Goal: Information Seeking & Learning: Learn about a topic

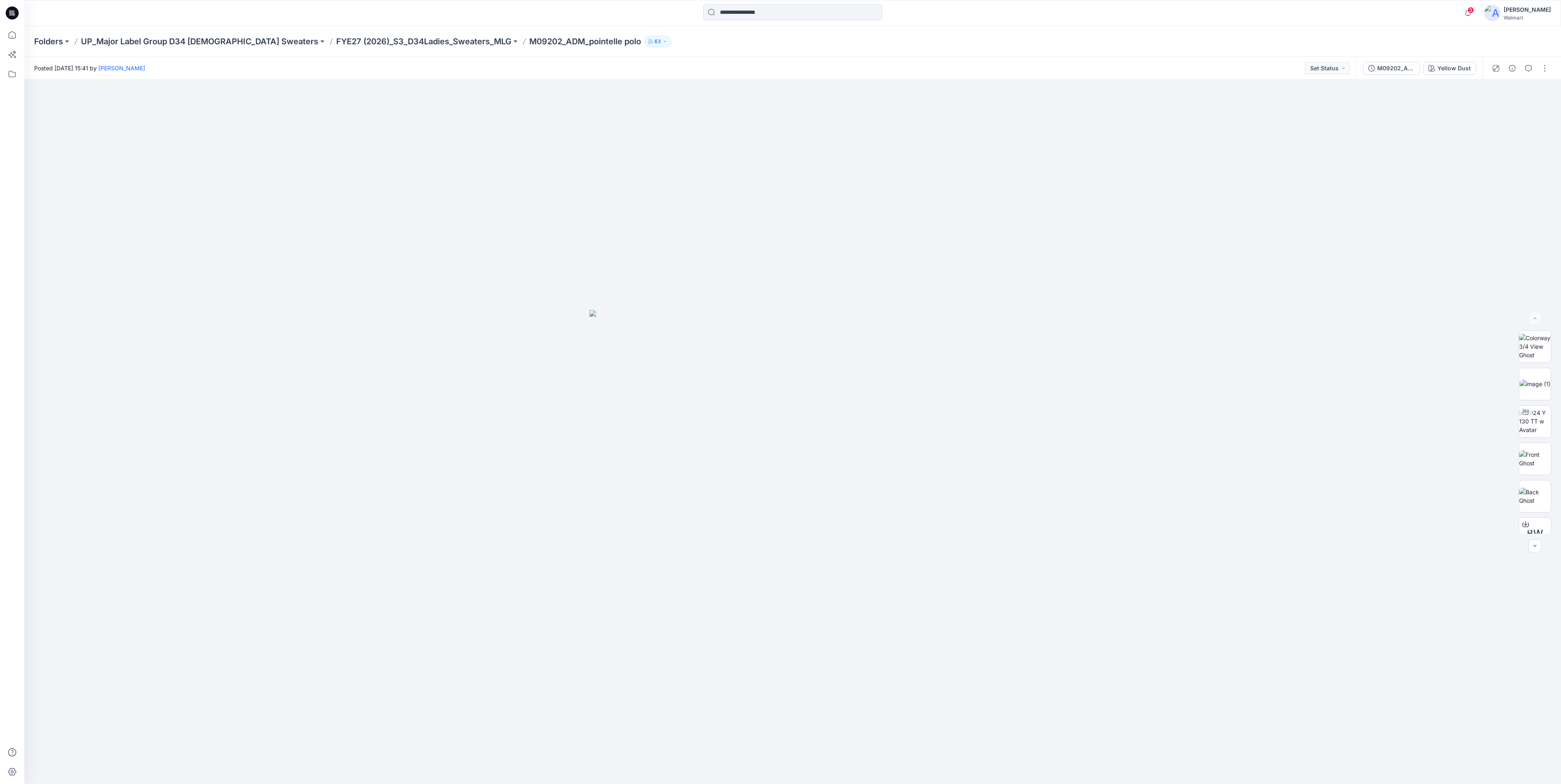
click at [12, 16] on icon at bounding box center [12, 13] width 13 height 13
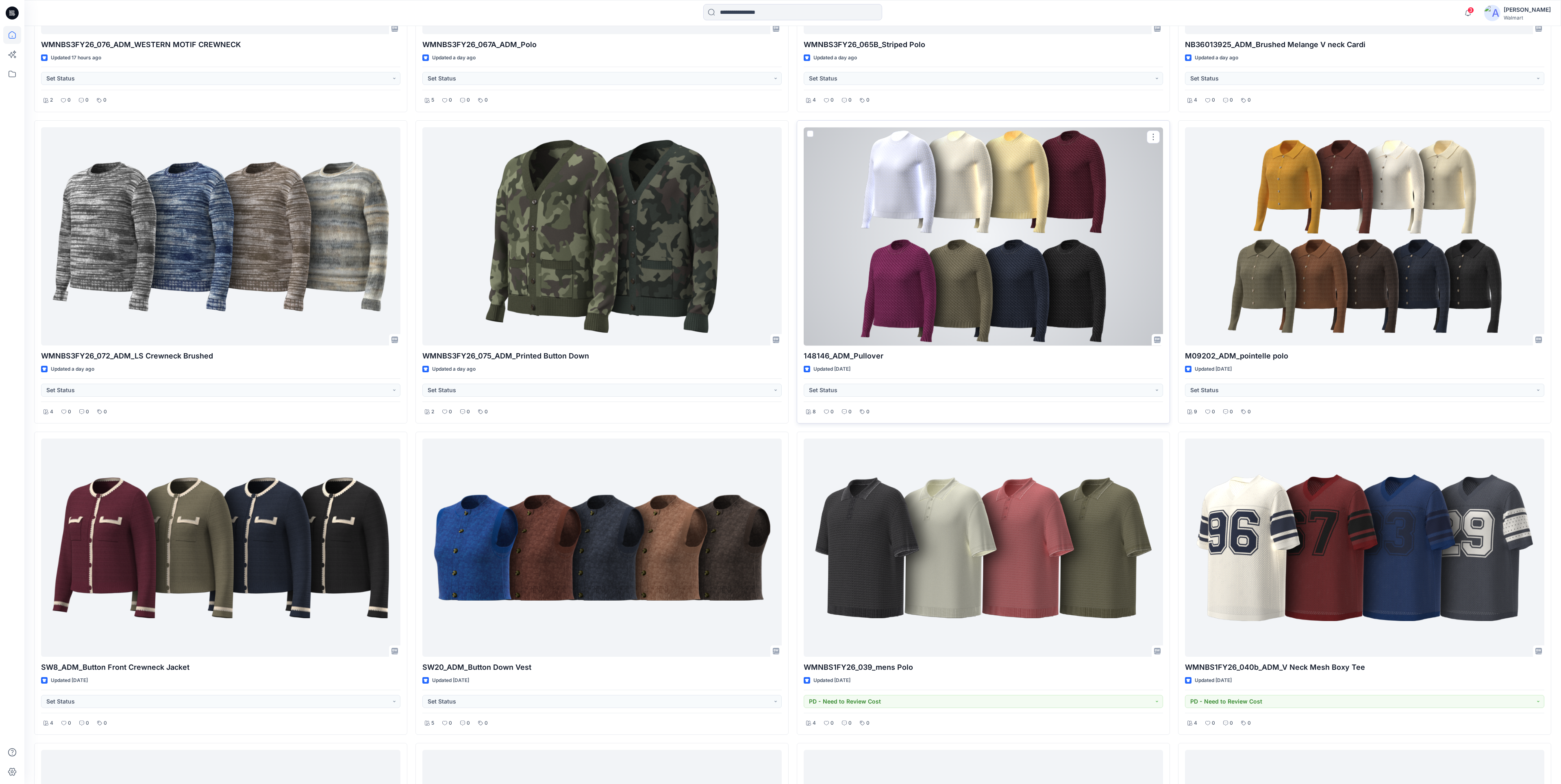
scroll to position [1441, 0]
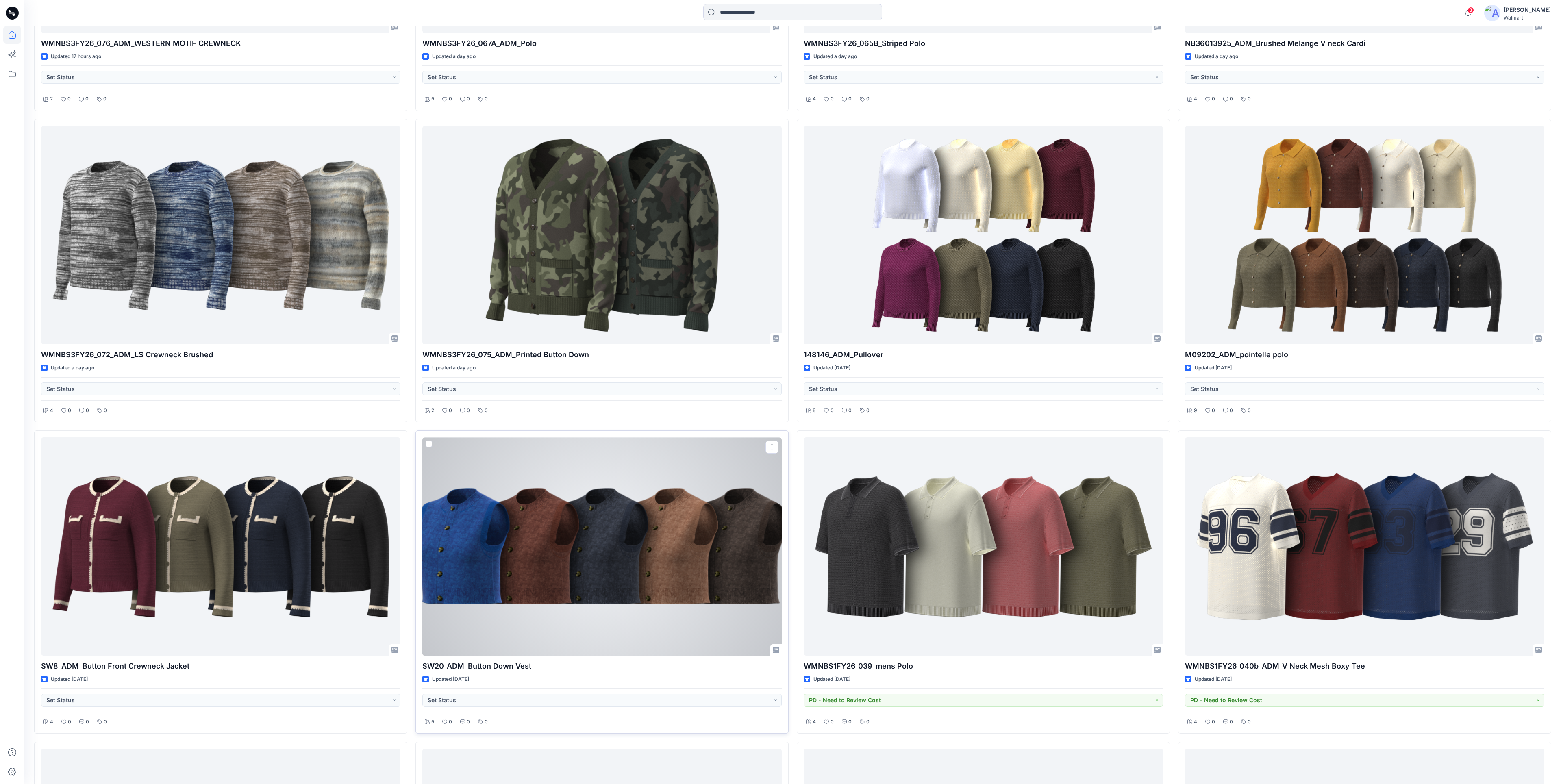
click at [598, 511] on div at bounding box center [602, 546] width 359 height 218
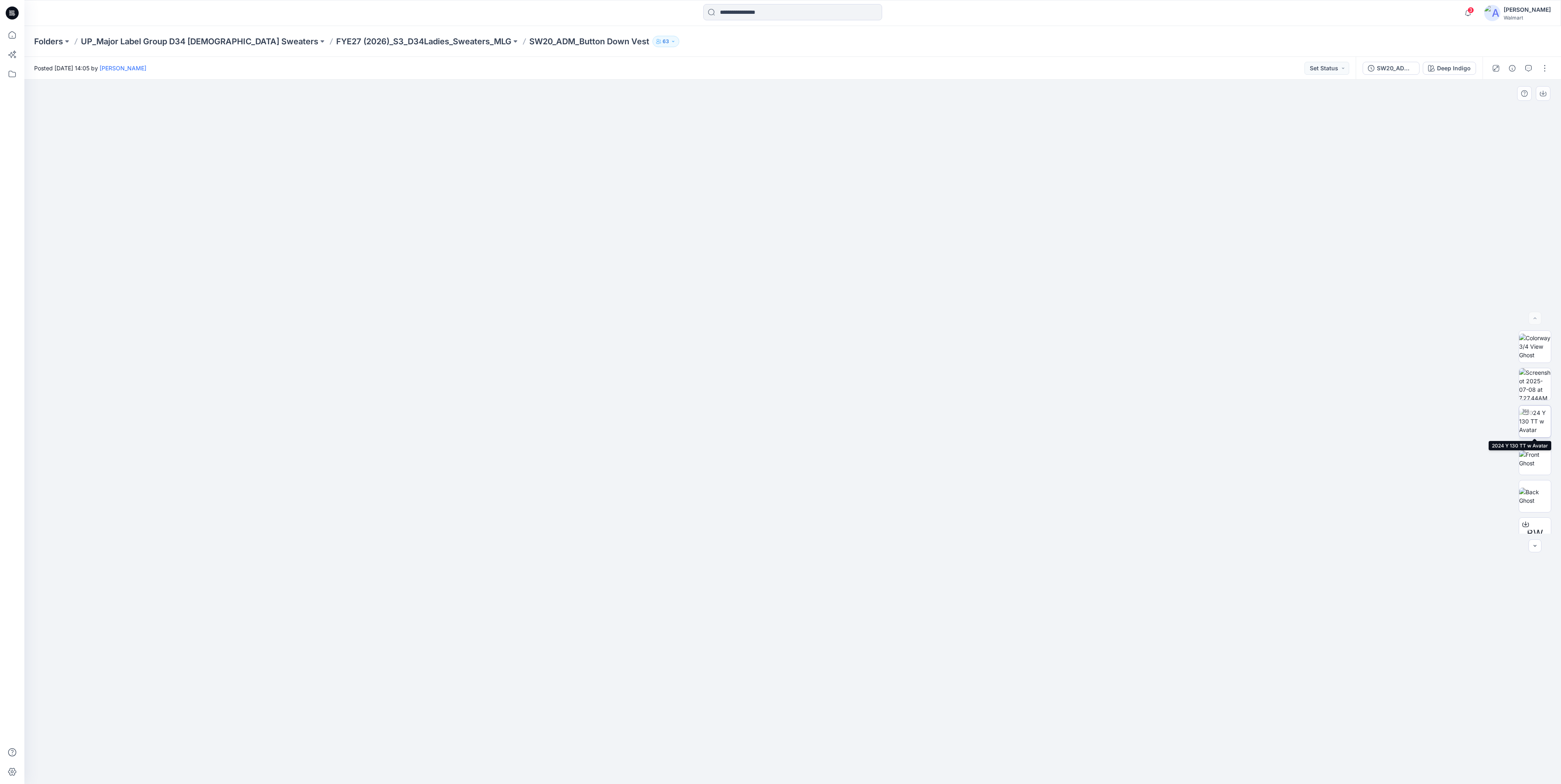
click at [1543, 427] on img at bounding box center [1535, 421] width 32 height 25
click at [1444, 81] on div at bounding box center [793, 431] width 1537 height 705
click at [1440, 76] on div "SW20_ADM_Button Down Vest Deep Indigo" at bounding box center [1419, 68] width 127 height 23
click at [1439, 70] on div "Deep Indigo" at bounding box center [1454, 68] width 34 height 9
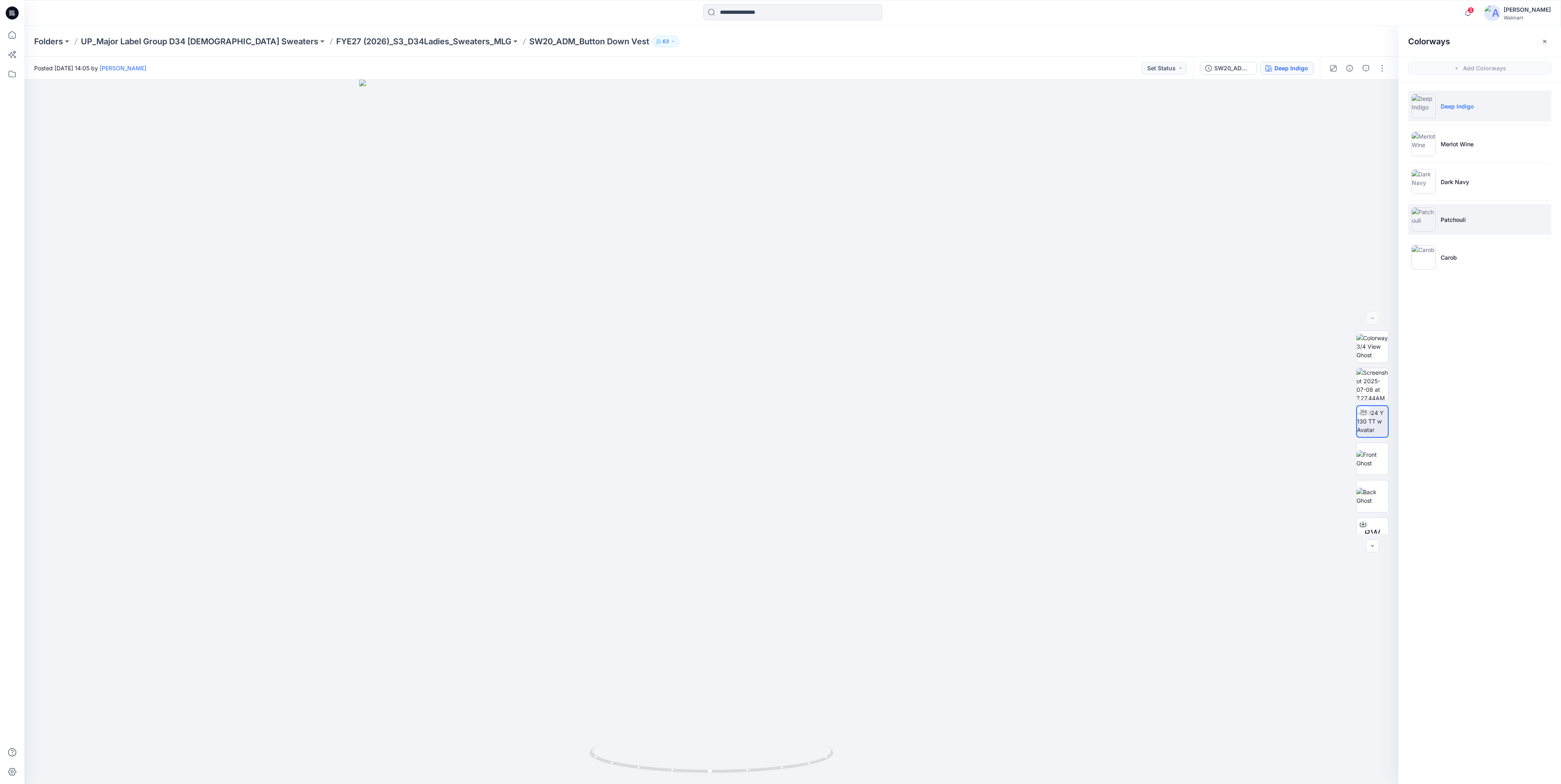
click at [1489, 218] on li "Patchouli" at bounding box center [1480, 219] width 143 height 31
click at [1371, 388] on img at bounding box center [1373, 384] width 32 height 25
click at [1460, 13] on icon "button" at bounding box center [1468, 13] width 15 height 16
click at [1460, 12] on icon "button" at bounding box center [1468, 13] width 15 height 16
click at [1460, 5] on button "button" at bounding box center [1468, 13] width 16 height 16
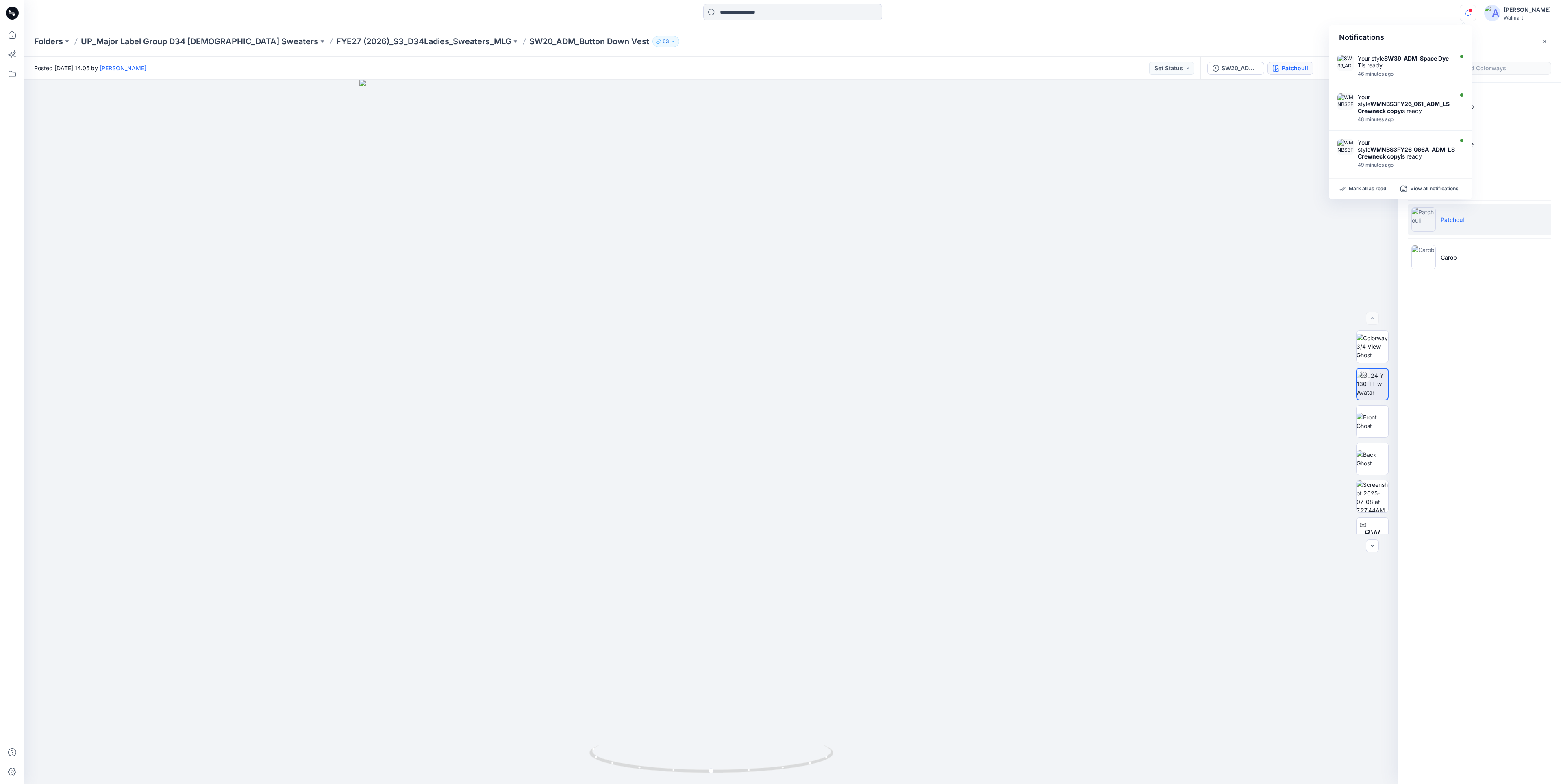
click at [327, 35] on div "Folders UP_Major Label Group D34 [DEMOGRAPHIC_DATA] Sweaters FYE27 (2026)_S3_D3…" at bounding box center [793, 41] width 1537 height 31
click at [336, 37] on p "FYE27 (2026)_S3_D34Ladies_Sweaters_MLG" at bounding box center [424, 41] width 175 height 12
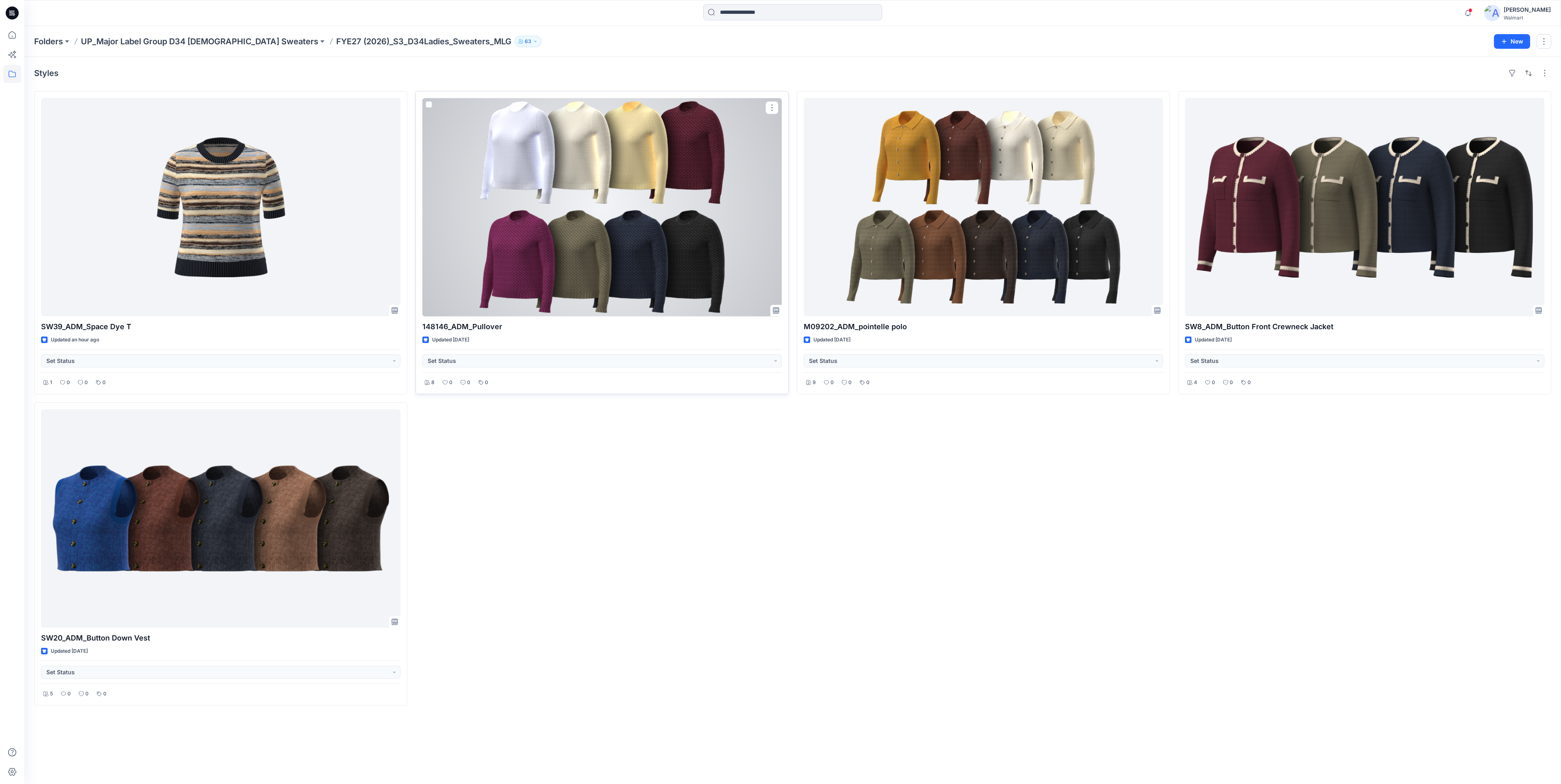
click at [670, 262] on div at bounding box center [602, 207] width 359 height 218
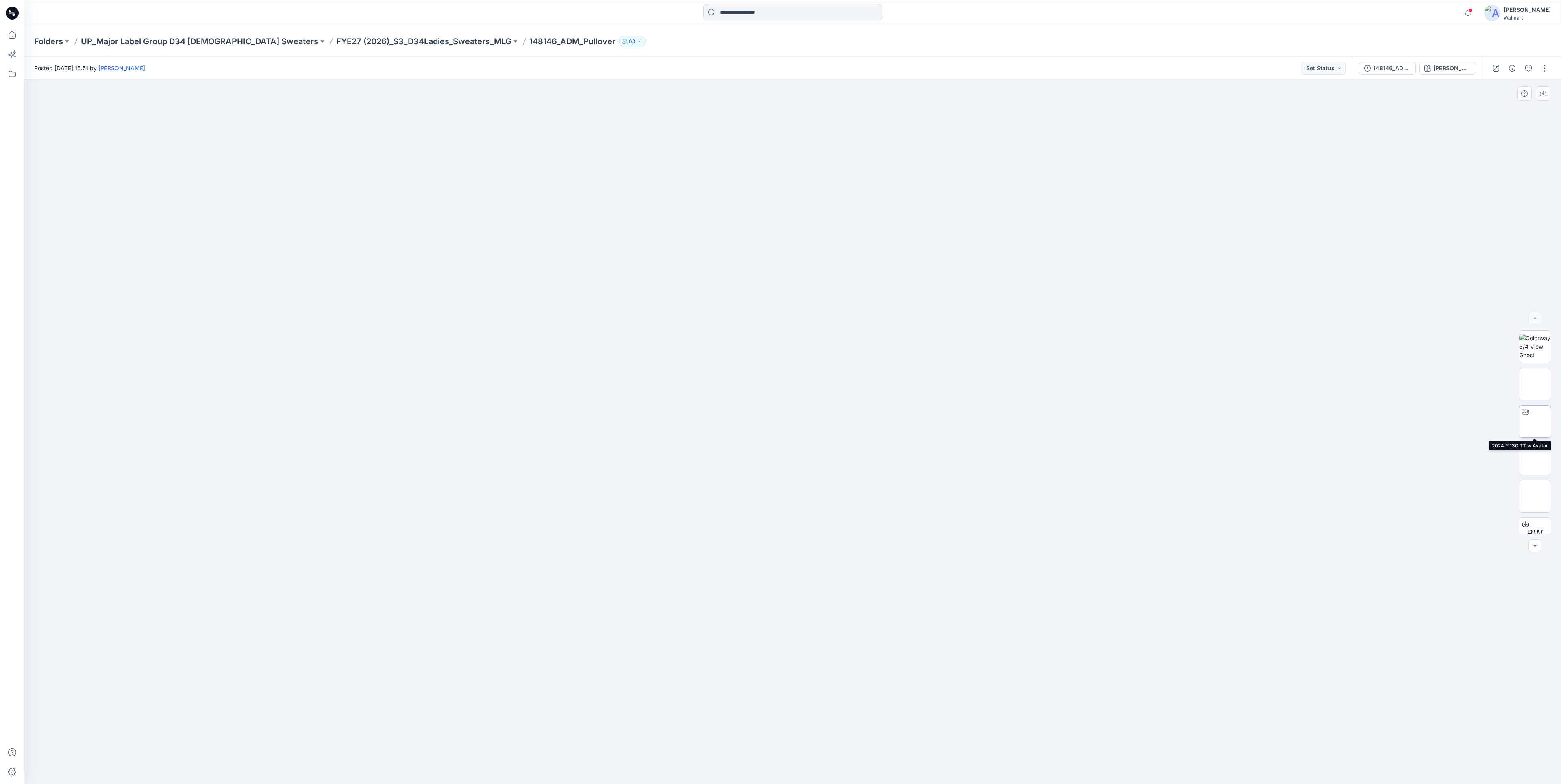
click at [1551, 416] on div at bounding box center [1535, 422] width 33 height 33
click at [300, 35] on div "Folders UP_Major Label Group D34 [DEMOGRAPHIC_DATA] Sweaters FYE27 (2026)_S3_D3…" at bounding box center [793, 41] width 1537 height 31
click at [336, 38] on p "FYE27 (2026)_S3_D34Ladies_Sweaters_MLG" at bounding box center [424, 41] width 175 height 12
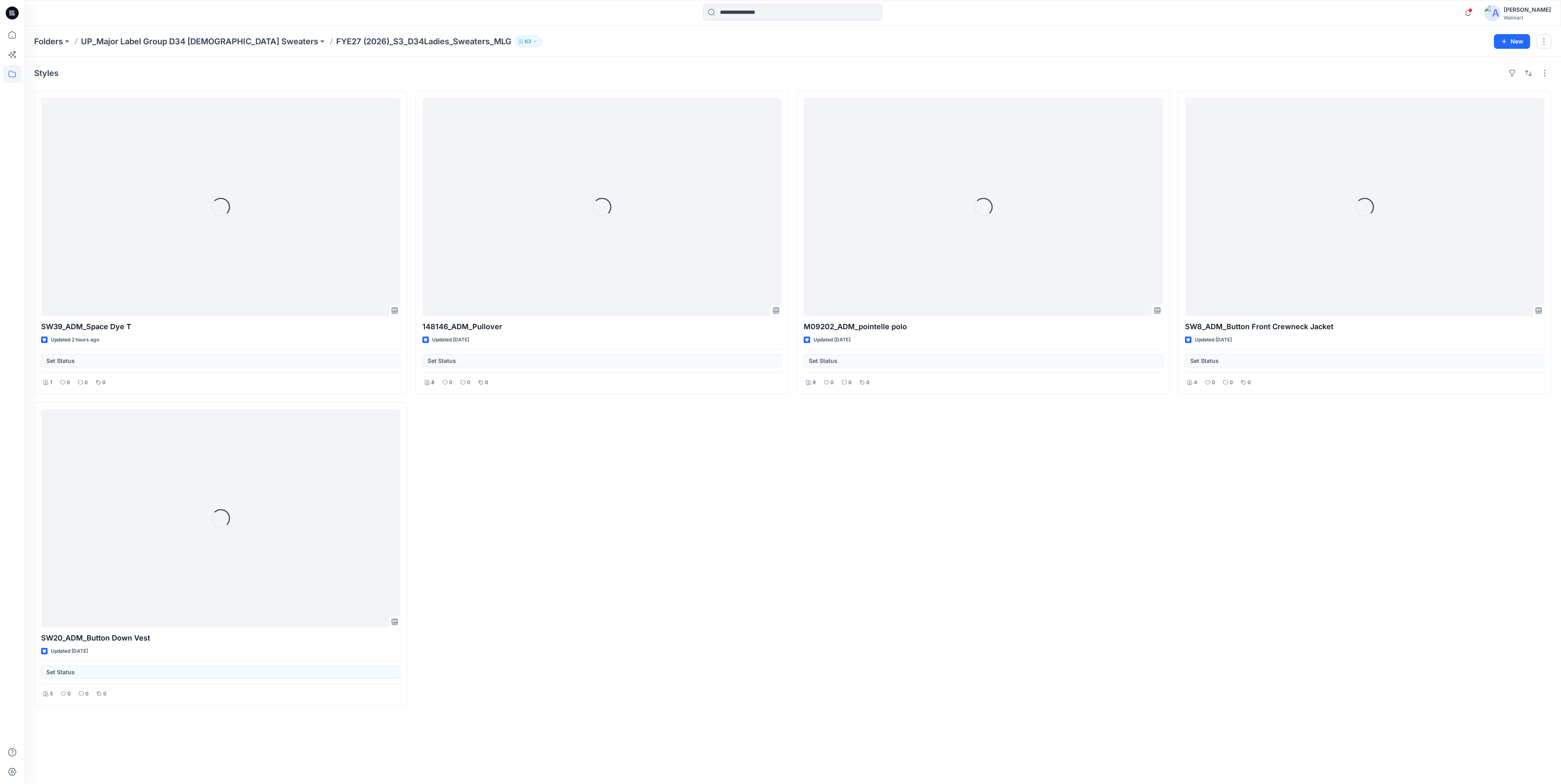
click at [336, 38] on p "FYE27 (2026)_S3_D34Ladies_Sweaters_MLG" at bounding box center [424, 41] width 175 height 12
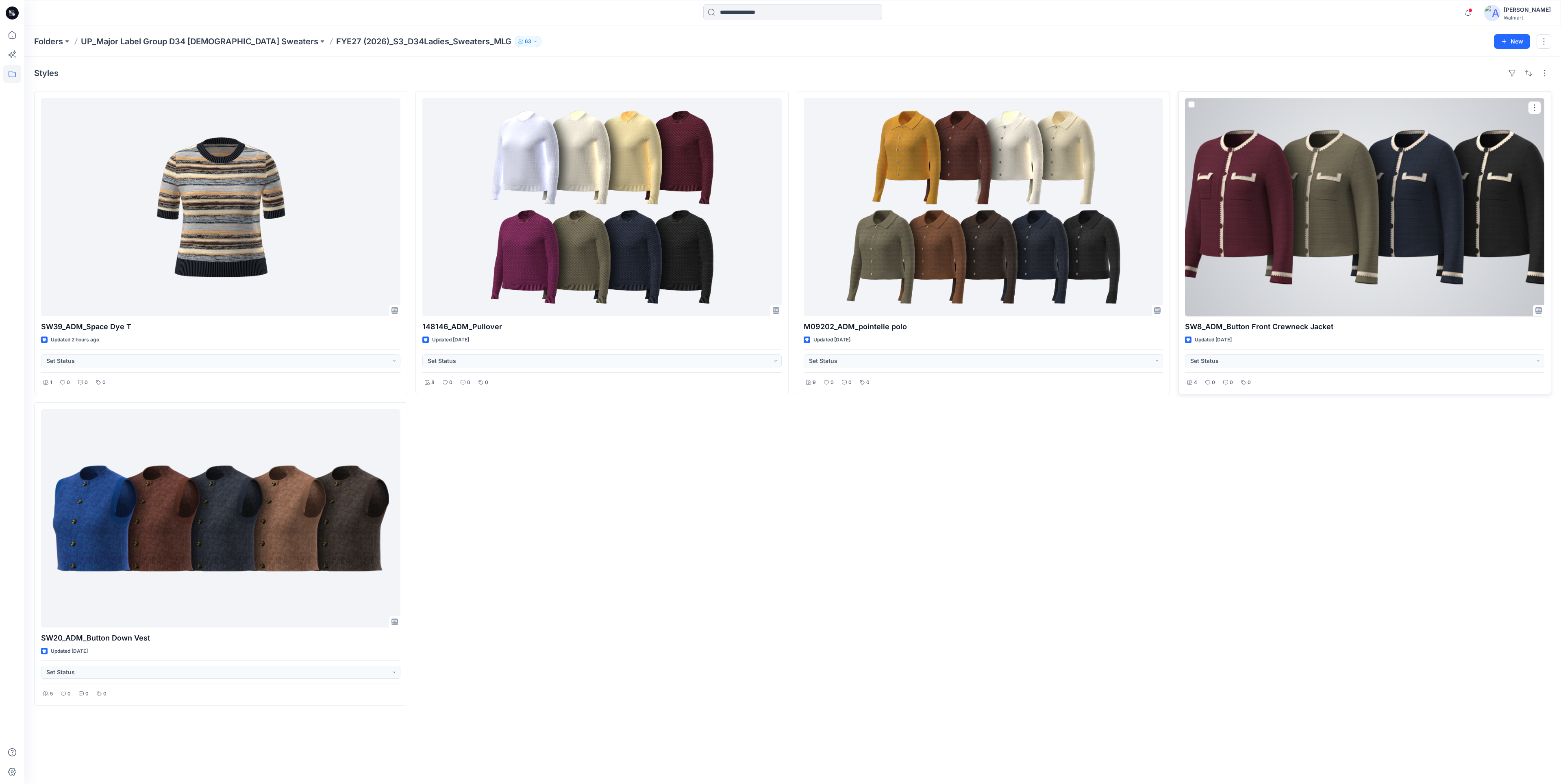
click at [1271, 220] on div at bounding box center [1364, 207] width 359 height 218
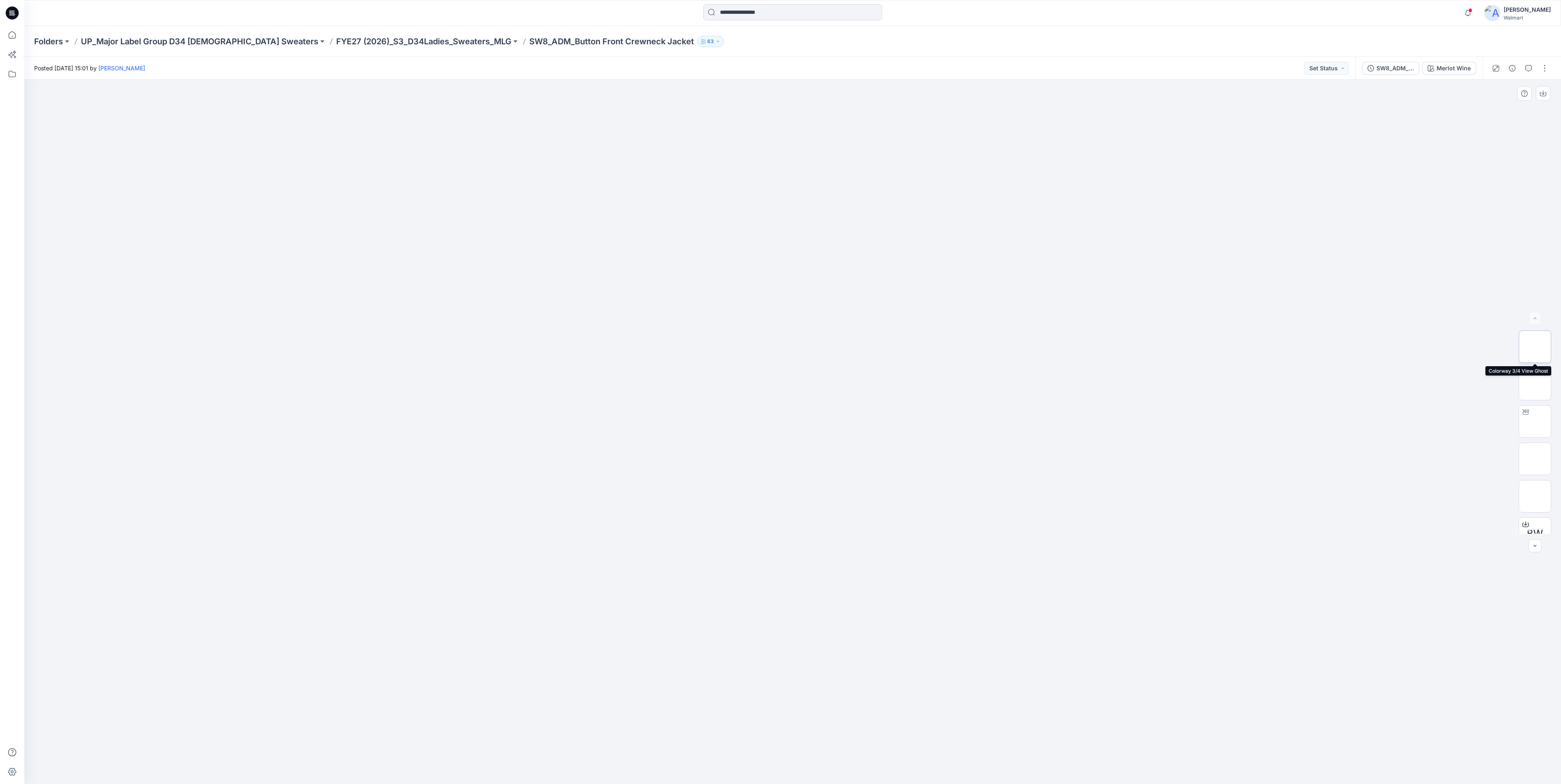
click at [1535, 347] on img at bounding box center [1535, 347] width 0 height 0
drag, startPoint x: 644, startPoint y: 556, endPoint x: 710, endPoint y: 573, distance: 68.2
click at [716, 569] on div at bounding box center [793, 431] width 1537 height 705
click at [908, 547] on div at bounding box center [793, 431] width 1537 height 705
click at [1535, 422] on img at bounding box center [1535, 422] width 0 height 0
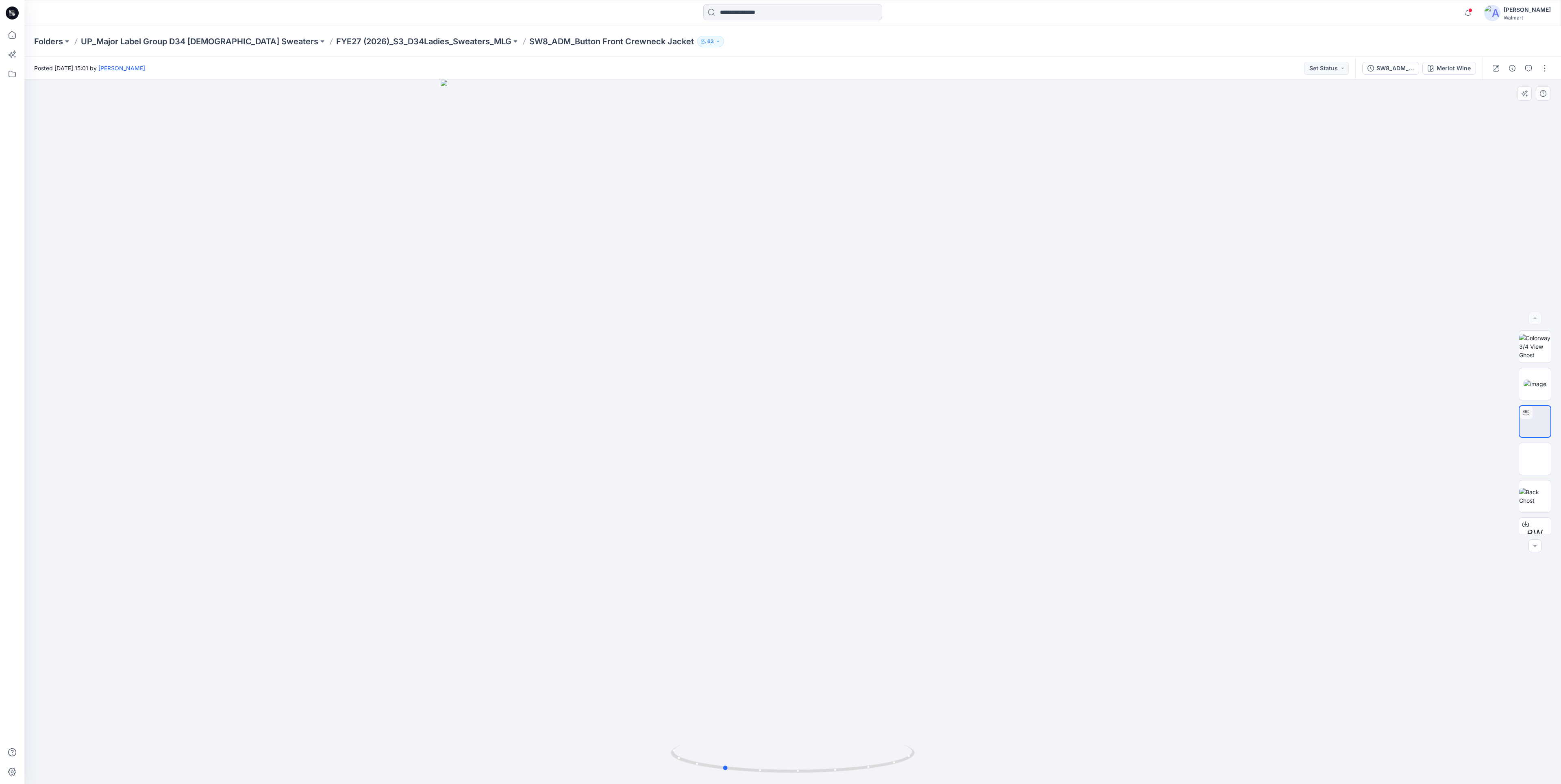
drag, startPoint x: 535, startPoint y: 521, endPoint x: 706, endPoint y: 539, distance: 171.9
click at [708, 540] on div at bounding box center [793, 431] width 1537 height 705
drag, startPoint x: 634, startPoint y: 596, endPoint x: 928, endPoint y: 600, distance: 294.0
click at [947, 598] on div at bounding box center [793, 431] width 1537 height 705
drag, startPoint x: 647, startPoint y: 645, endPoint x: 934, endPoint y: 577, distance: 294.9
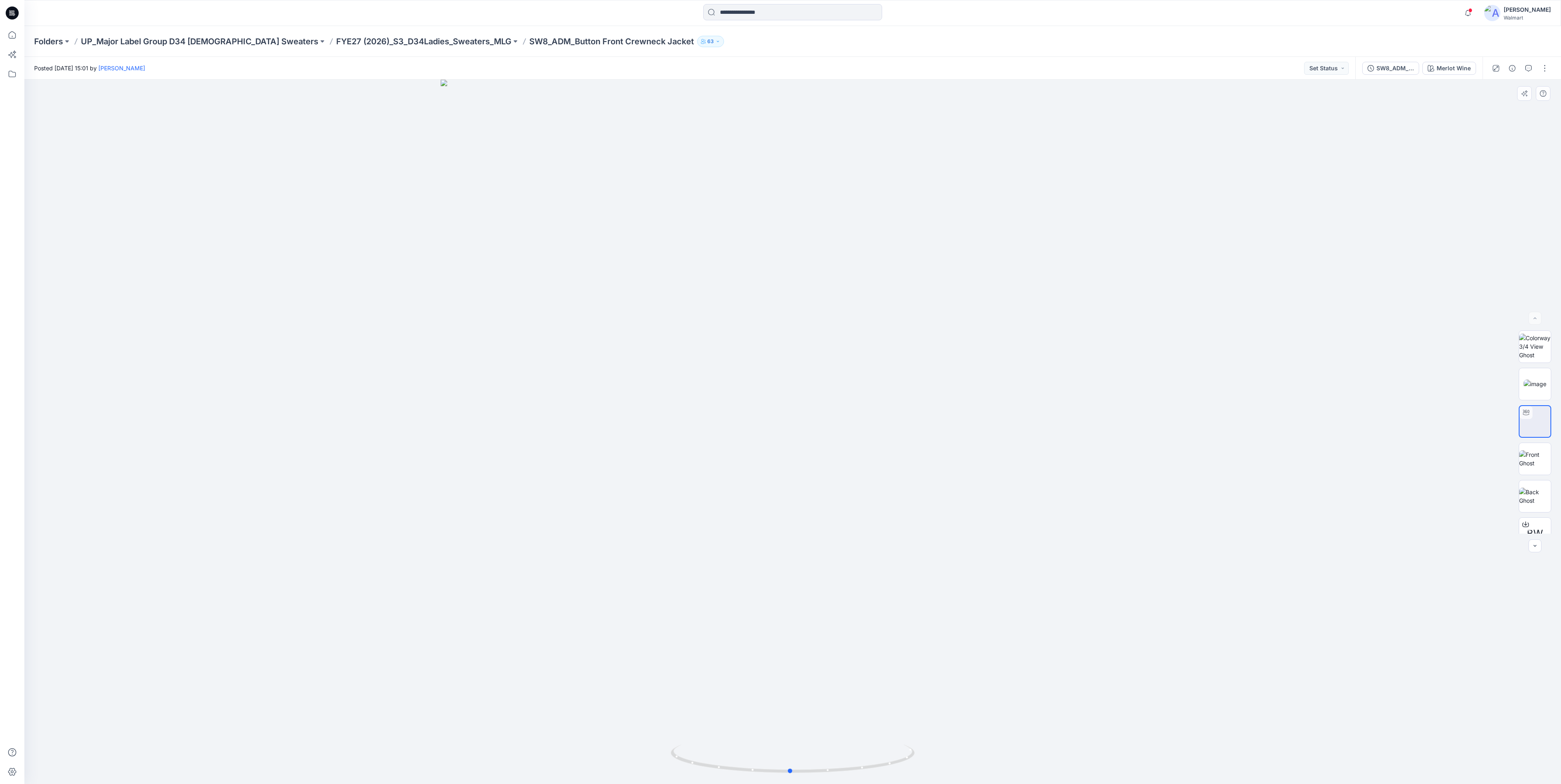
click at [870, 622] on div at bounding box center [793, 431] width 1537 height 705
click at [1531, 545] on button "button" at bounding box center [1534, 545] width 13 height 13
click at [1533, 545] on icon "button" at bounding box center [1535, 546] width 7 height 7
click at [1533, 545] on div at bounding box center [1534, 545] width 13 height 13
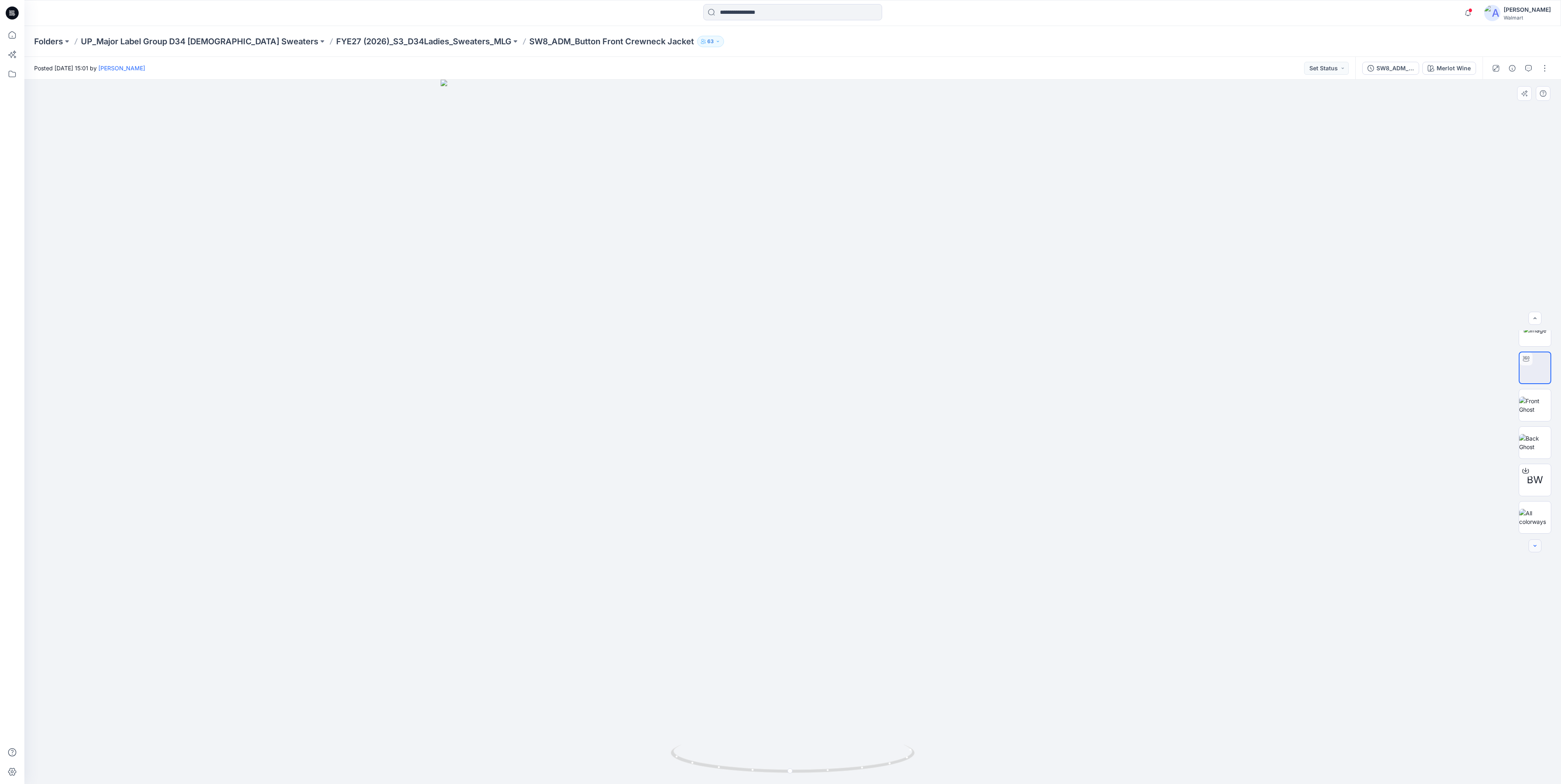
click at [1533, 545] on div at bounding box center [1534, 545] width 13 height 13
click at [1534, 521] on img at bounding box center [1535, 517] width 32 height 17
drag, startPoint x: 673, startPoint y: 555, endPoint x: 807, endPoint y: 539, distance: 135.0
click at [807, 539] on div at bounding box center [793, 431] width 1537 height 705
click at [9, 4] on icon at bounding box center [12, 13] width 13 height 26
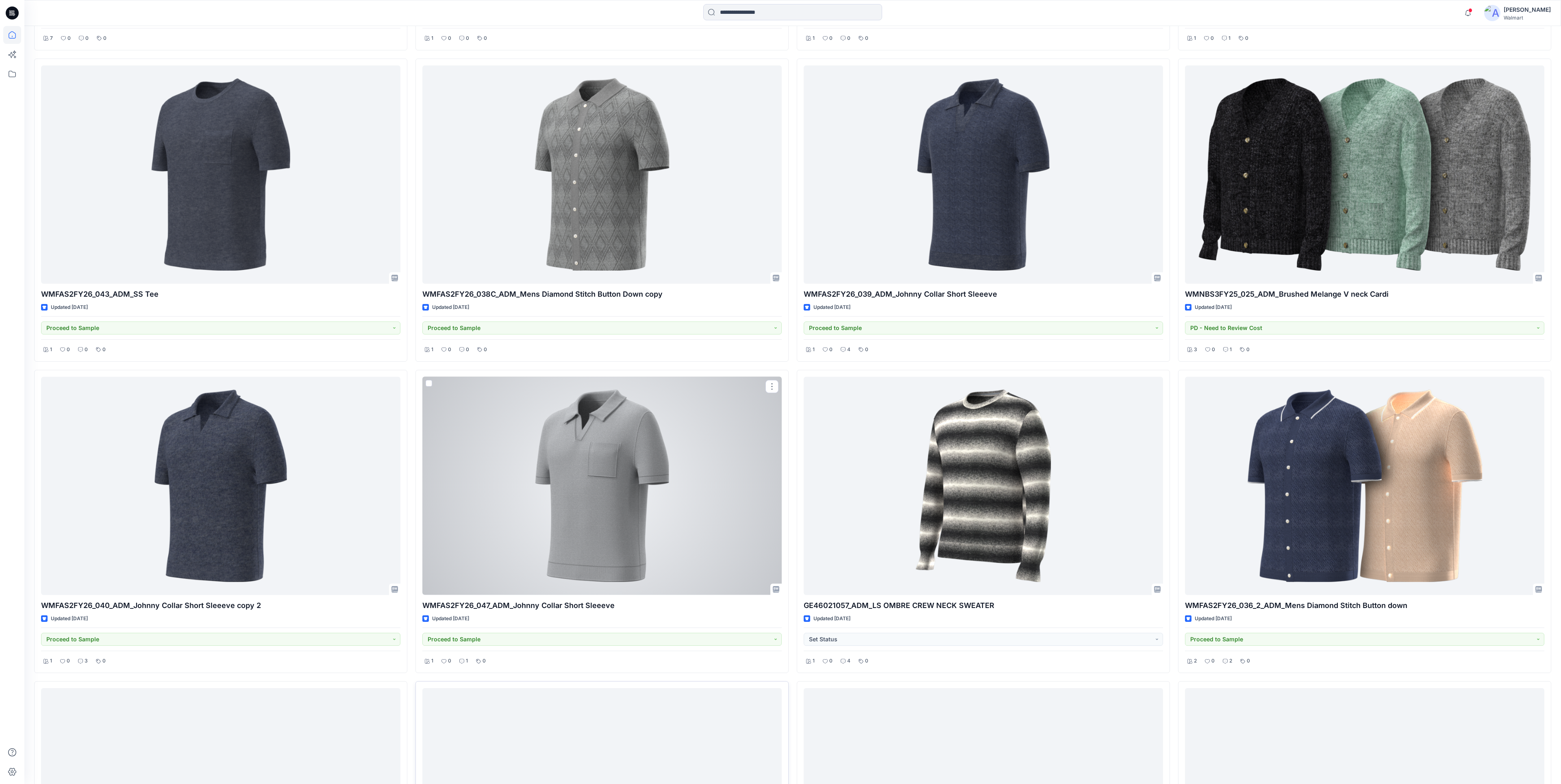
scroll to position [3672, 0]
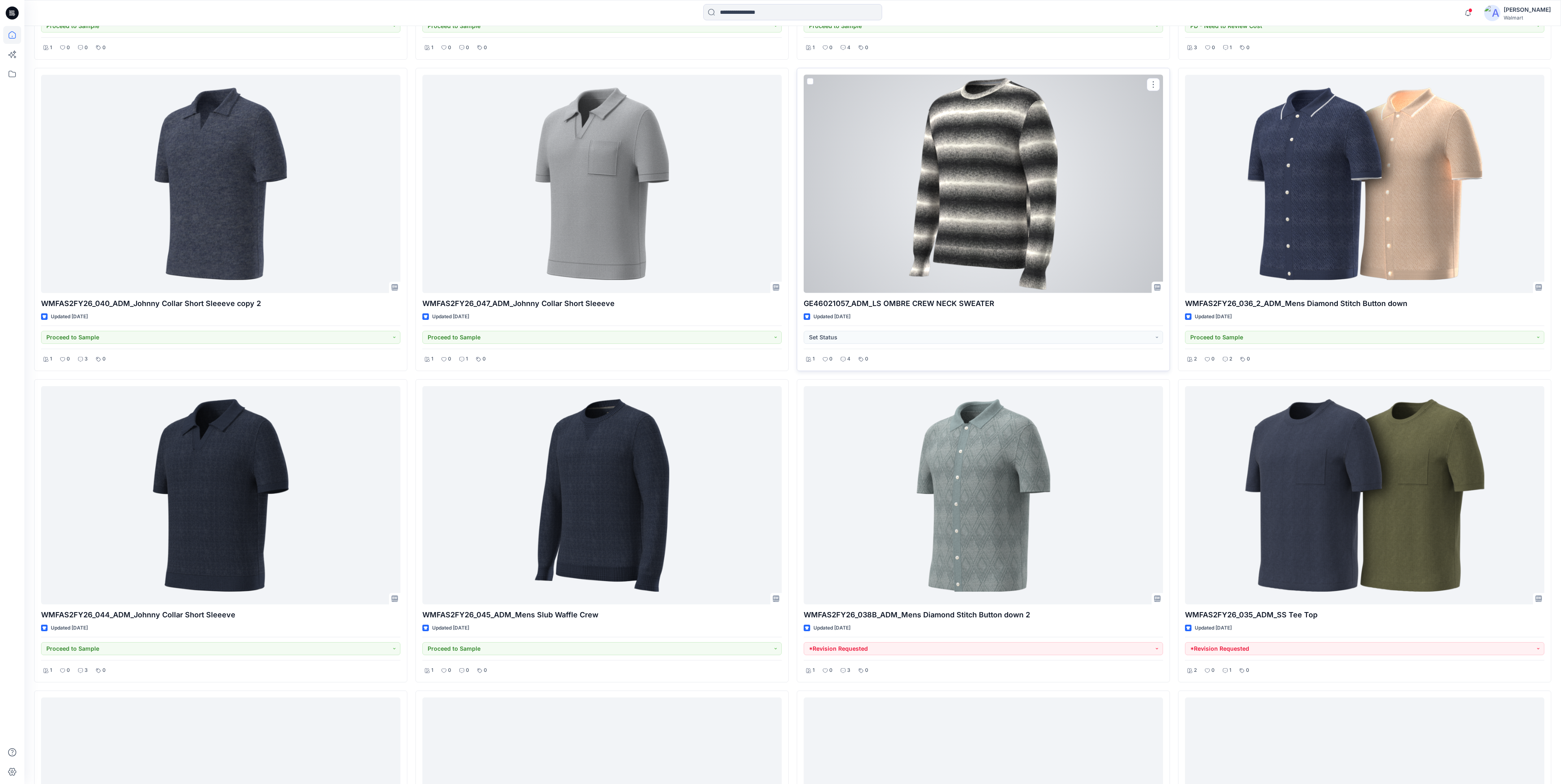
click at [1044, 293] on div at bounding box center [983, 184] width 359 height 218
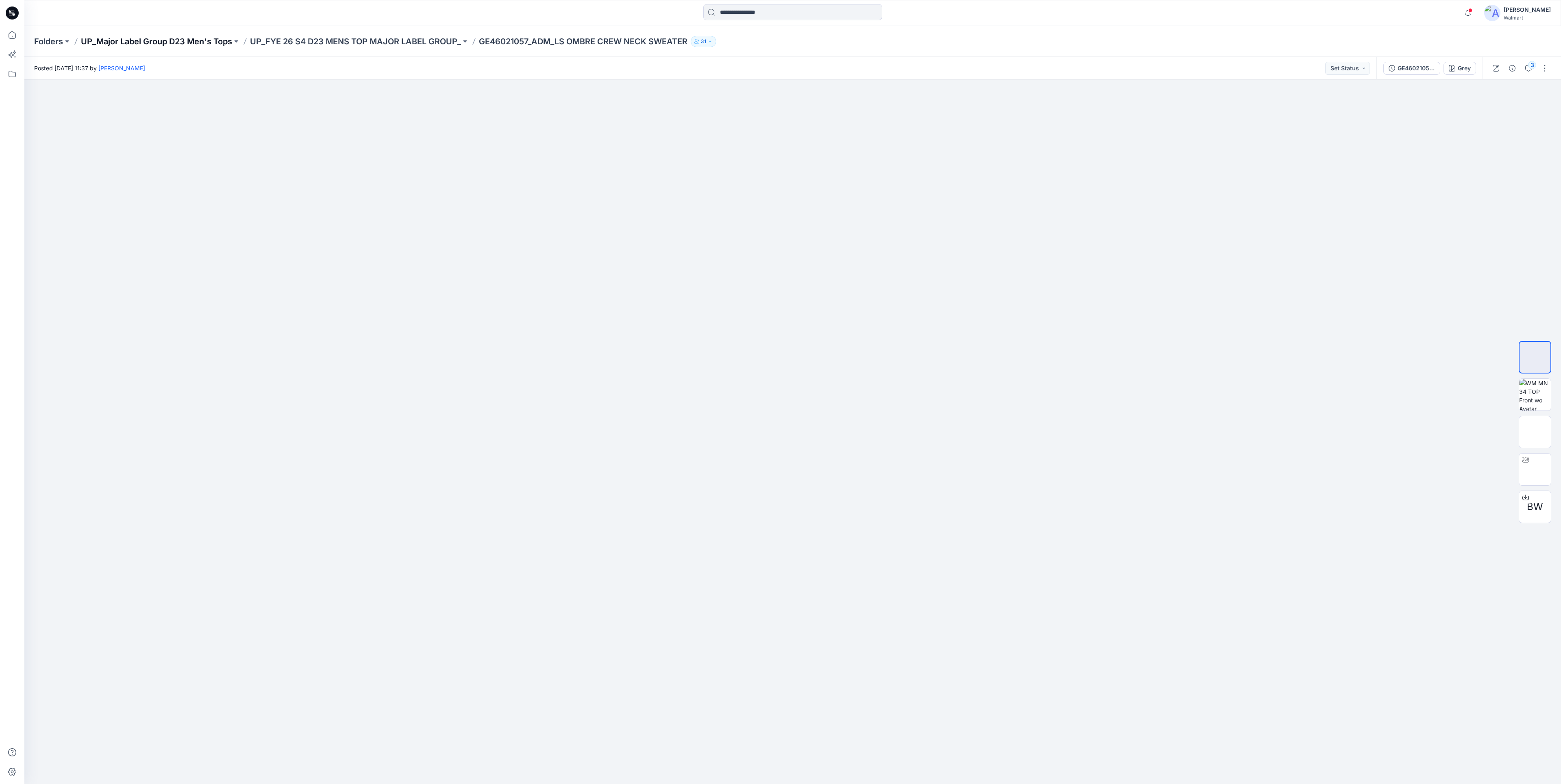
click at [161, 41] on p "UP_Major Label Group D23 Men's Tops" at bounding box center [156, 41] width 151 height 12
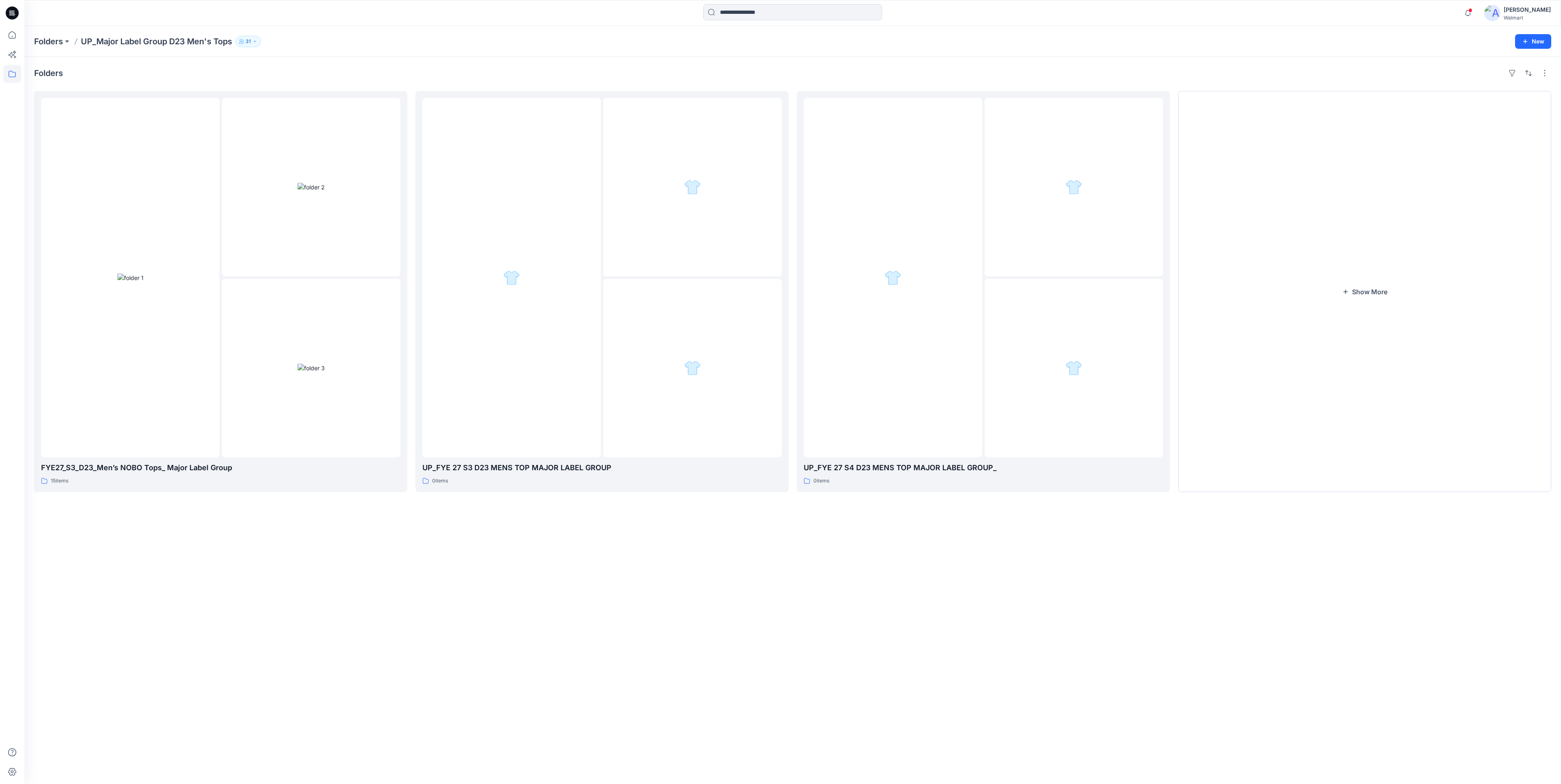
drag, startPoint x: 7, startPoint y: 10, endPoint x: 0, endPoint y: 2, distance: 10.6
click at [7, 10] on icon at bounding box center [12, 13] width 13 height 13
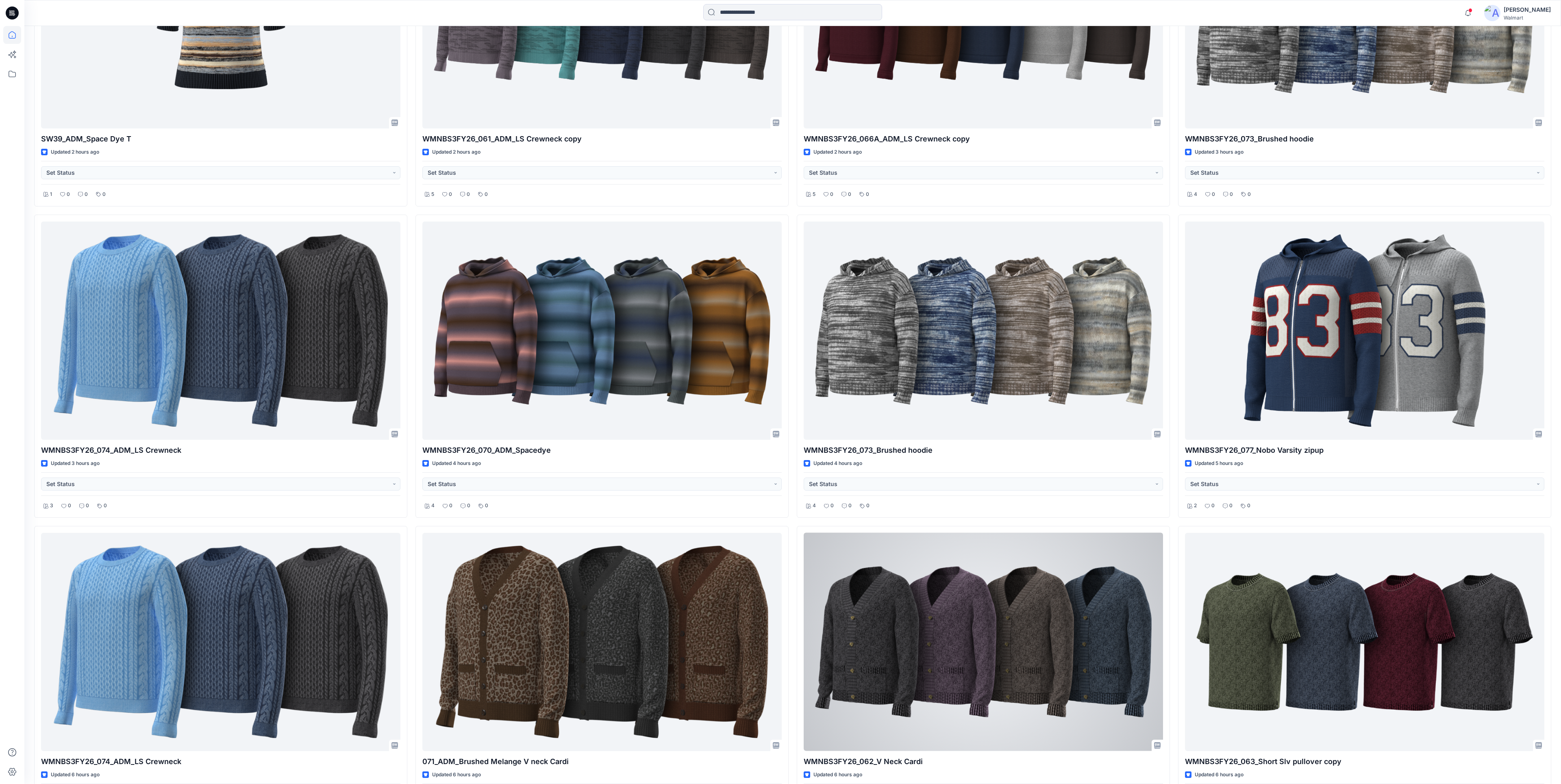
scroll to position [322, 0]
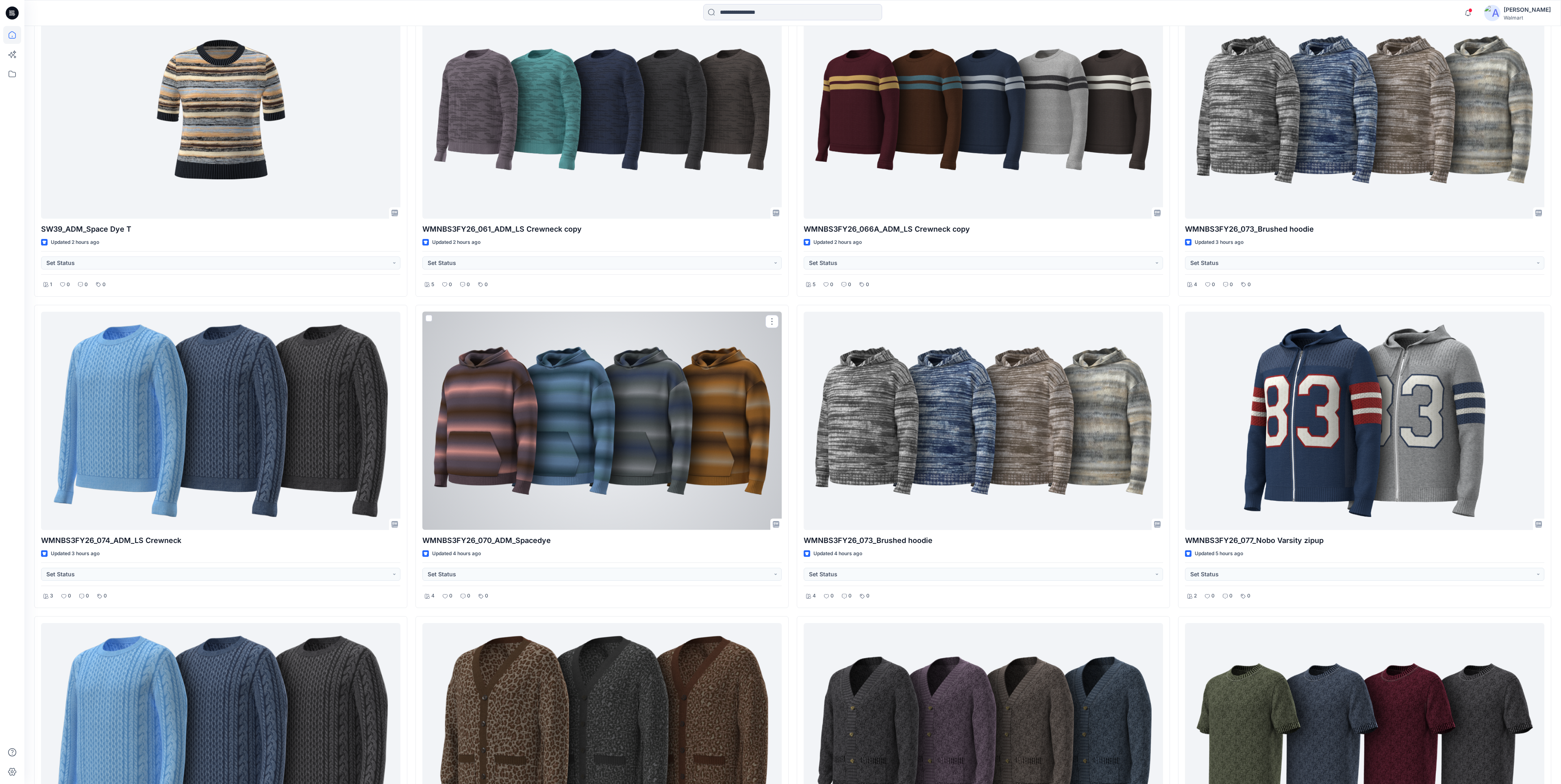
click at [693, 495] on div at bounding box center [602, 421] width 359 height 218
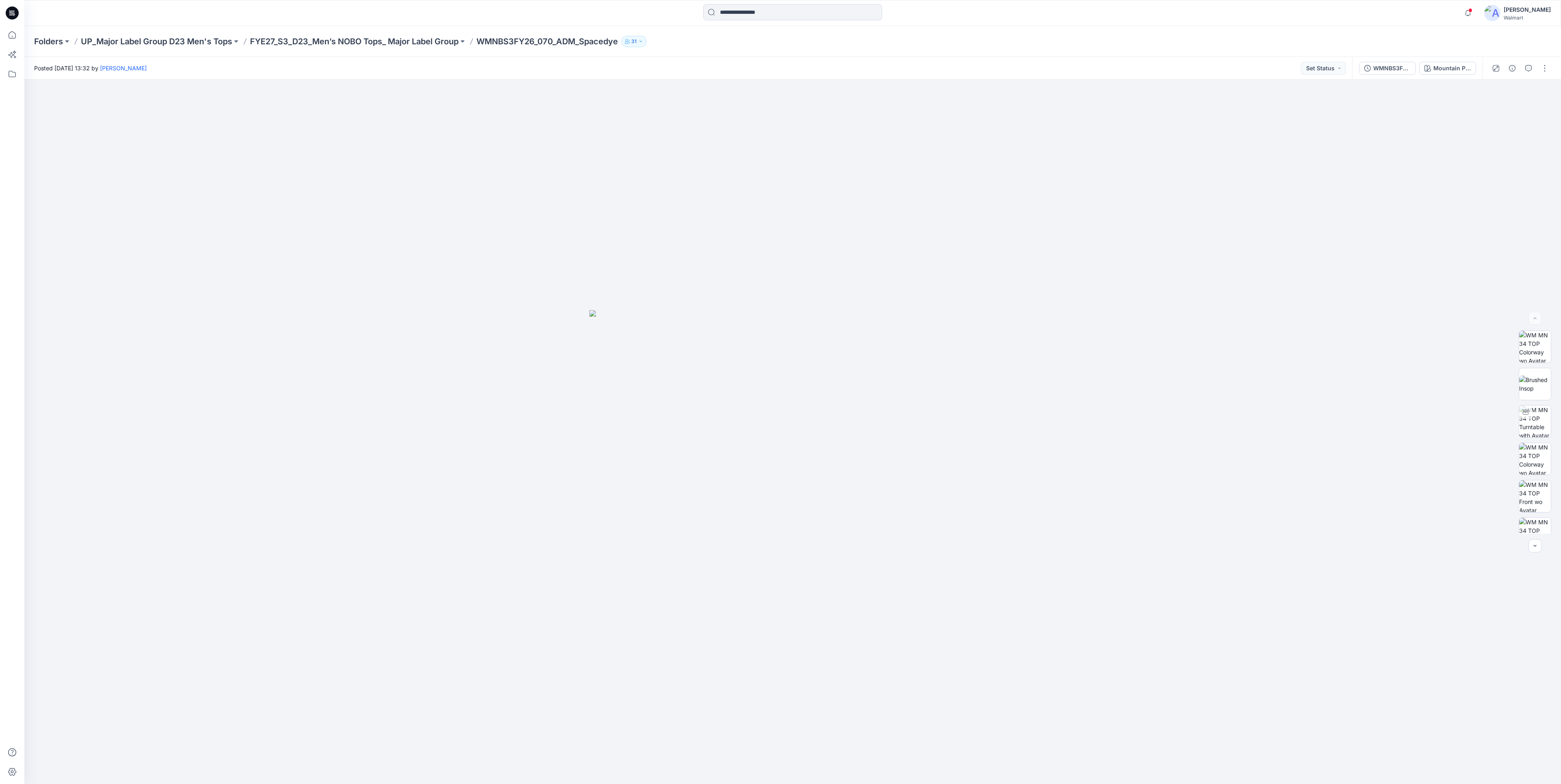
drag, startPoint x: 205, startPoint y: 12, endPoint x: 215, endPoint y: 7, distance: 11.2
click at [207, 8] on div "Notifications Your style SW39_ADM_Space Dye T is ready 46 minutes ago Your styl…" at bounding box center [780, 392] width 1561 height 784
click at [218, 39] on p "UP_Major Label Group D23 Men's Tops" at bounding box center [156, 41] width 151 height 12
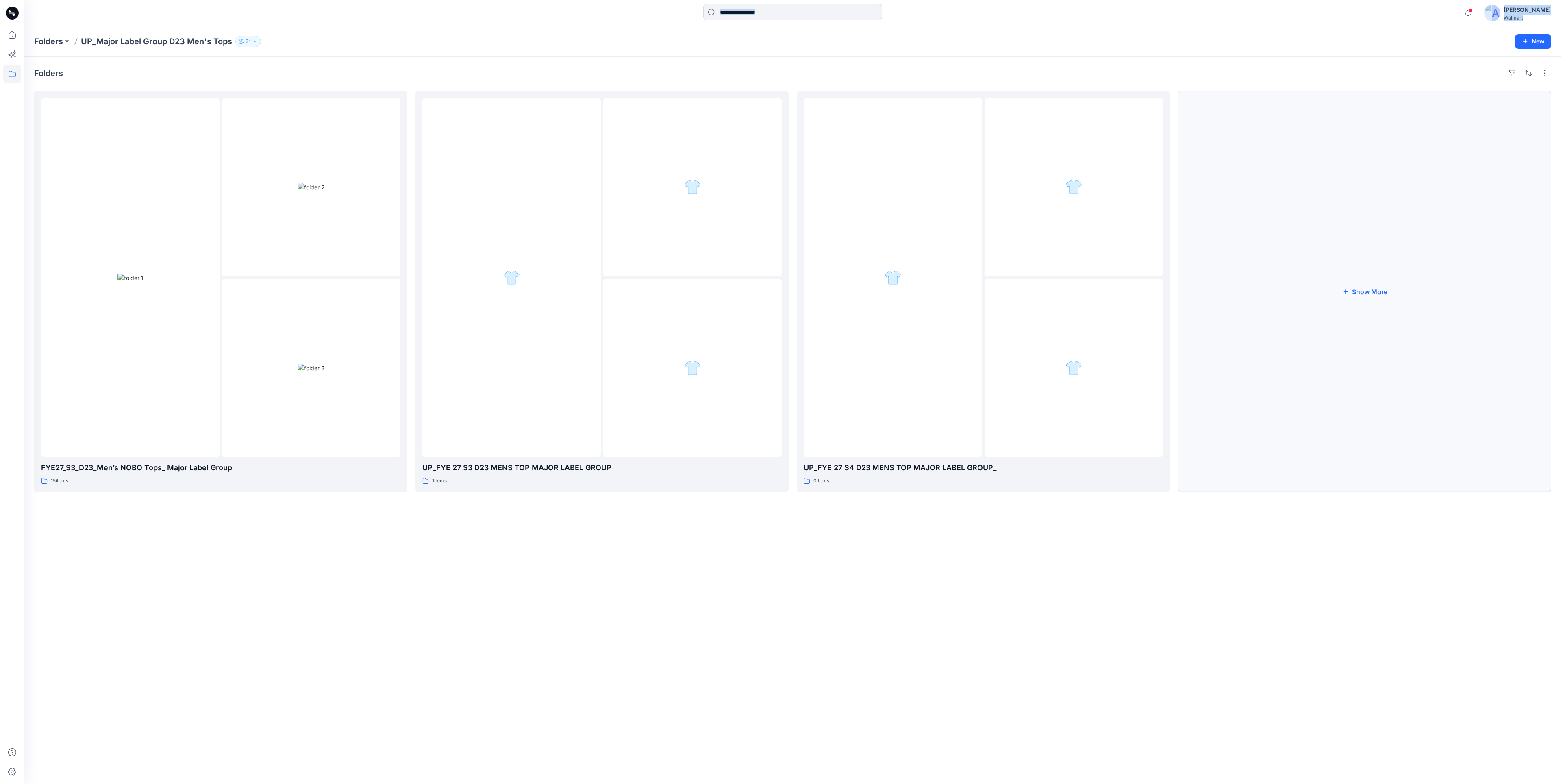
click at [1359, 214] on button "Show More" at bounding box center [1365, 291] width 373 height 401
click at [706, 592] on img at bounding box center [692, 596] width 27 height 8
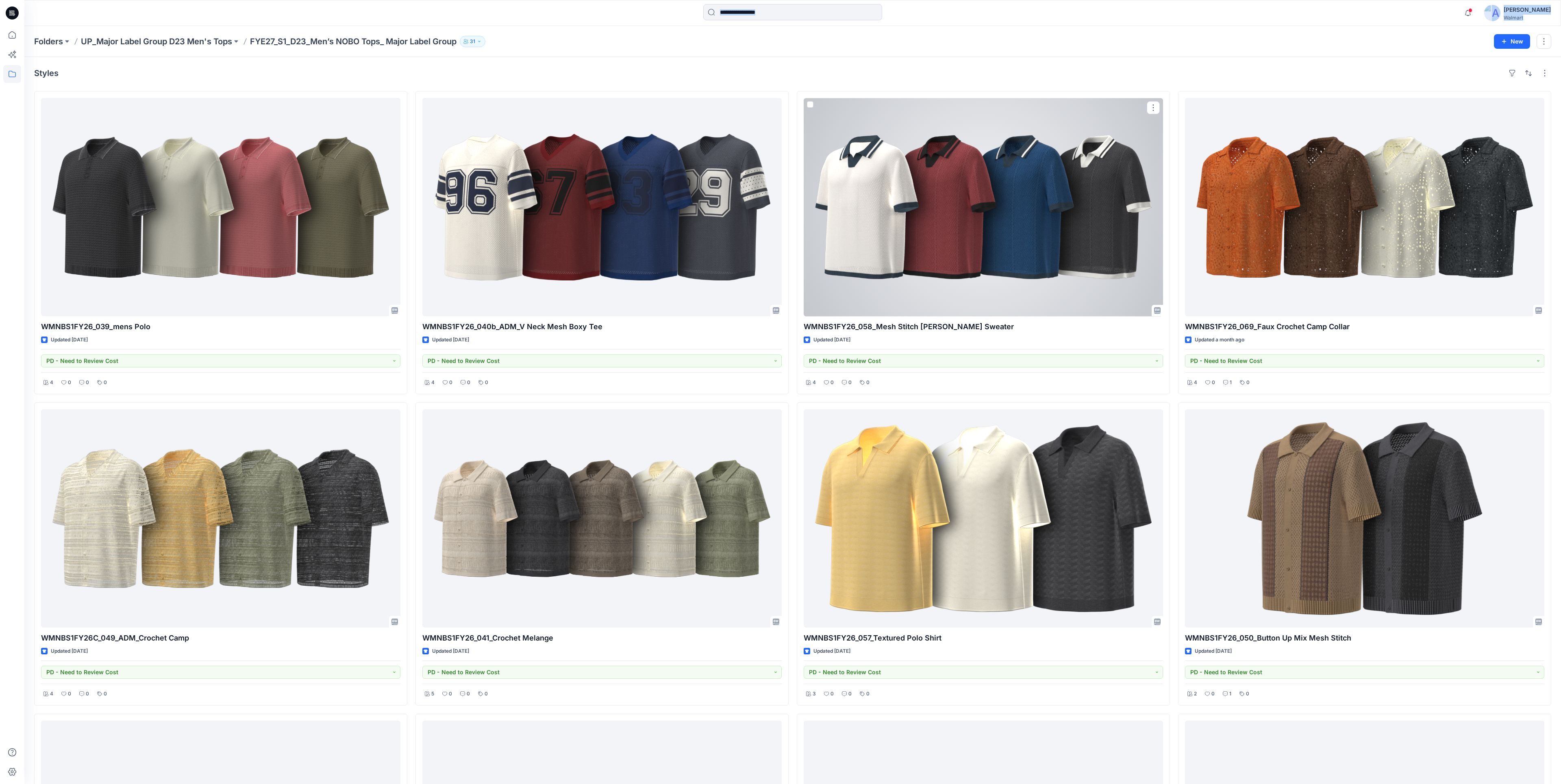
click at [1081, 177] on div at bounding box center [983, 207] width 359 height 218
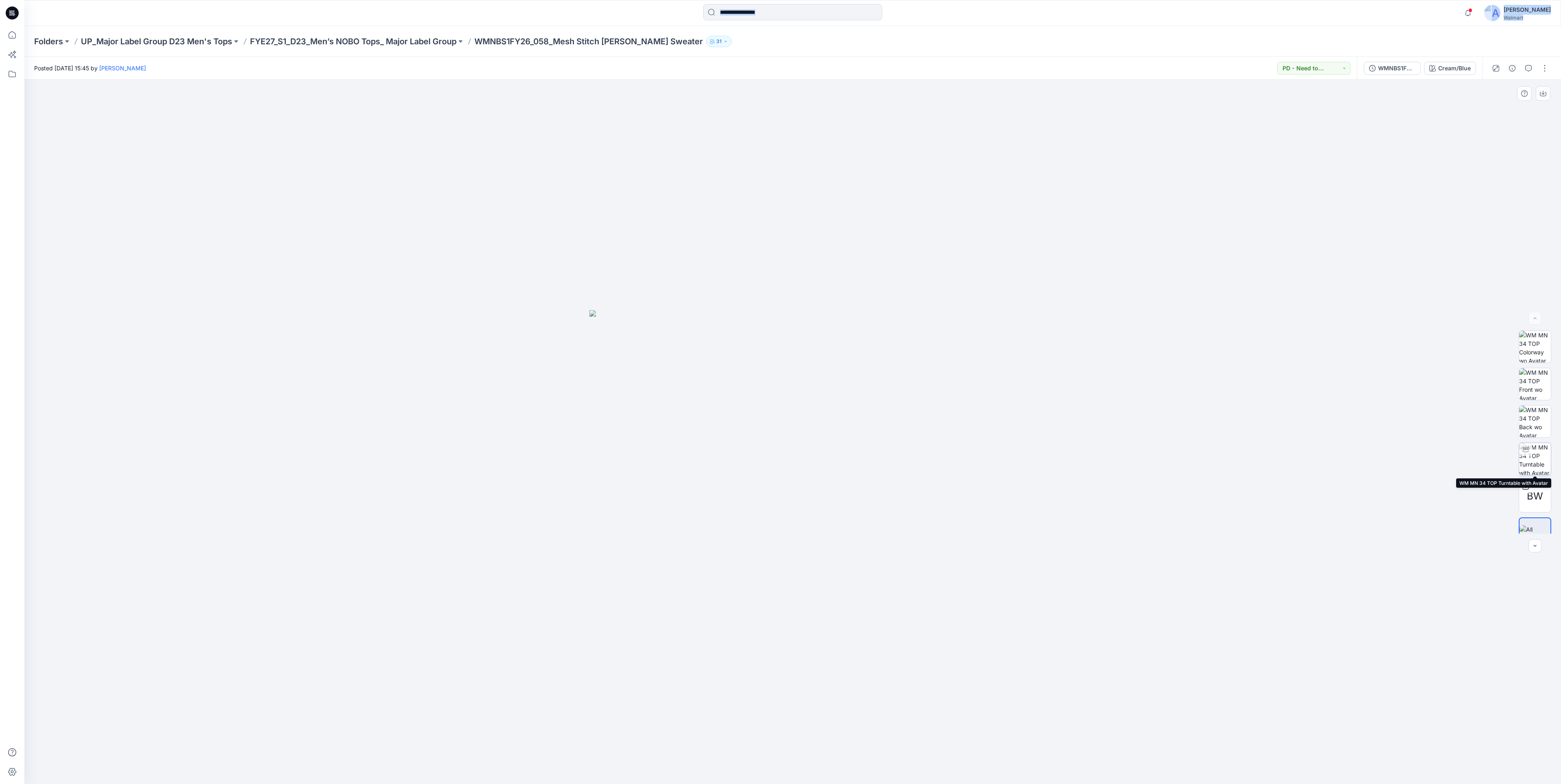
click at [1529, 453] on div at bounding box center [1525, 449] width 13 height 13
drag, startPoint x: 988, startPoint y: 514, endPoint x: 1014, endPoint y: 543, distance: 38.9
click at [1014, 543] on div at bounding box center [793, 431] width 1537 height 705
click at [9, 4] on icon at bounding box center [12, 13] width 13 height 26
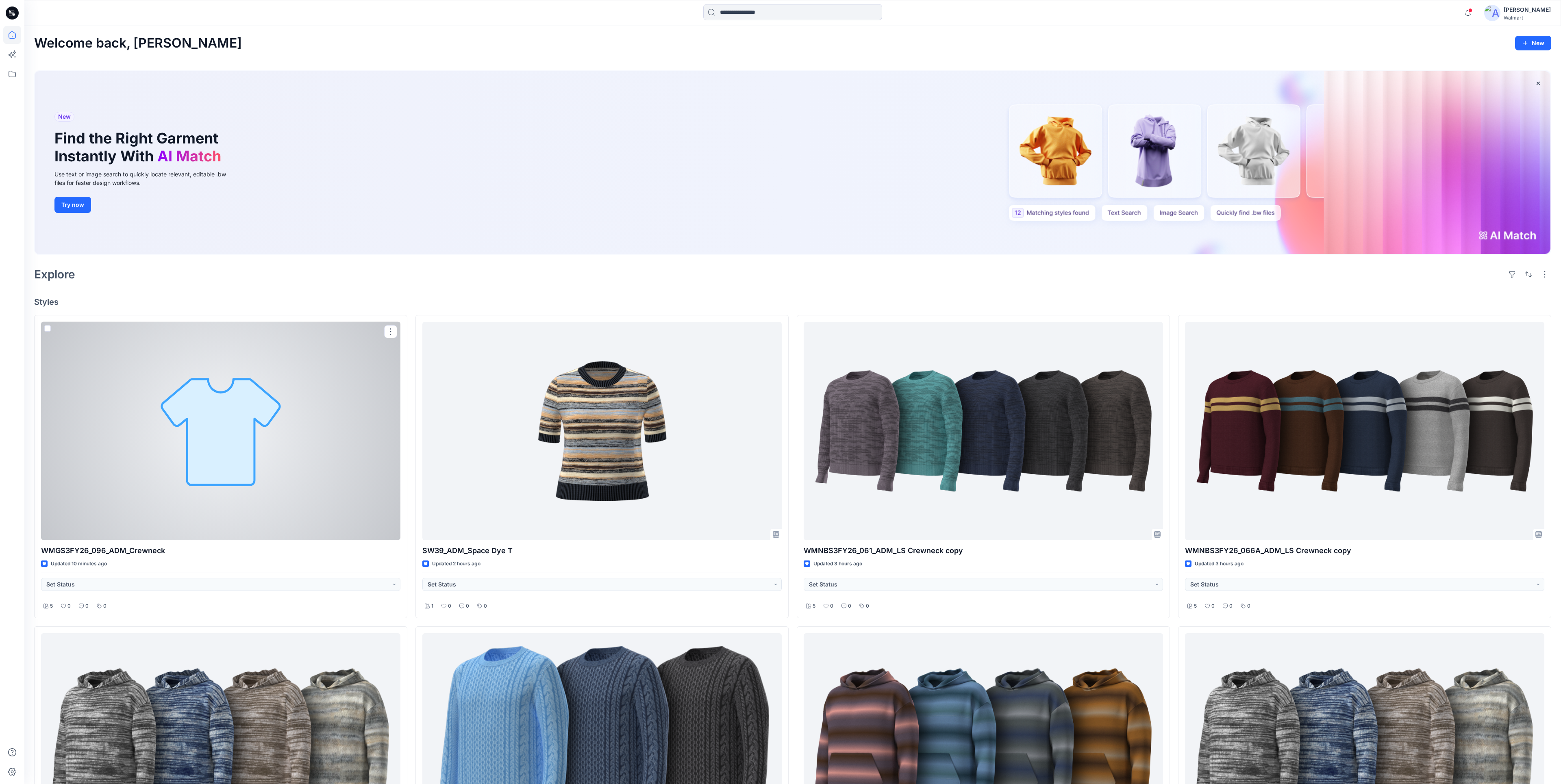
click at [180, 425] on div at bounding box center [221, 431] width 359 height 218
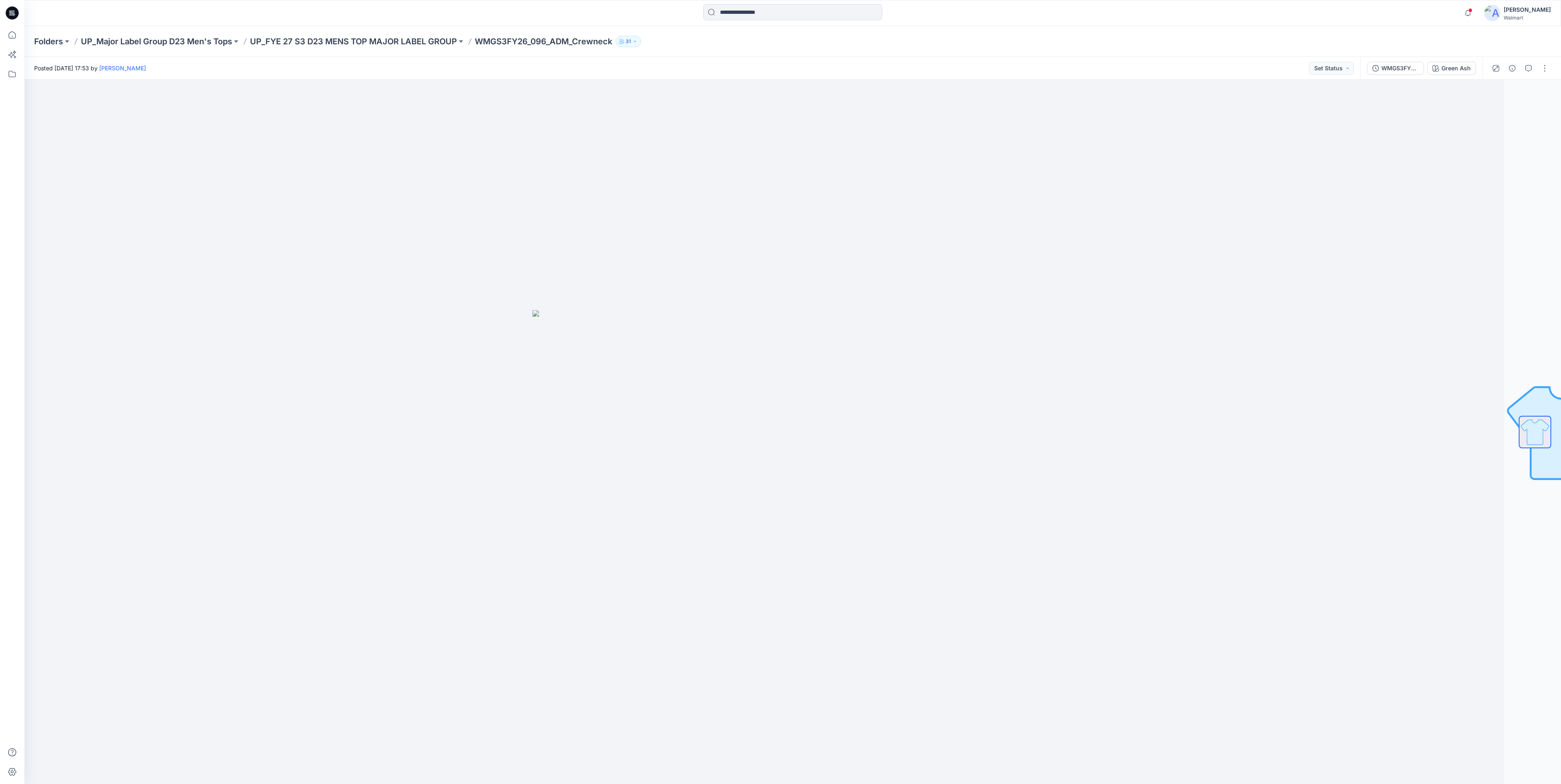
click at [19, 16] on div at bounding box center [12, 13] width 26 height 26
